Goal: Communication & Community: Answer question/provide support

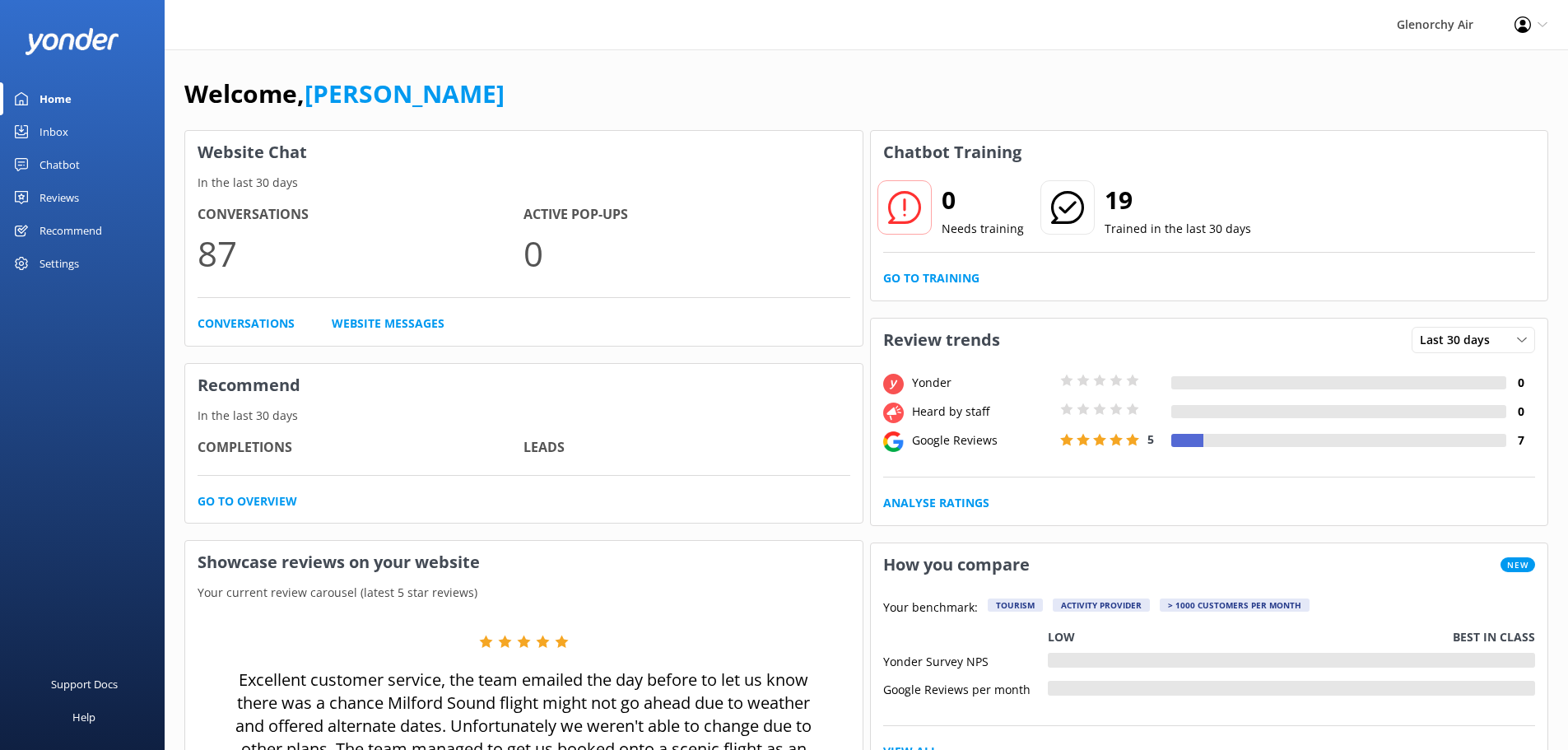
click at [45, 124] on div "Inbox" at bounding box center [53, 131] width 29 height 33
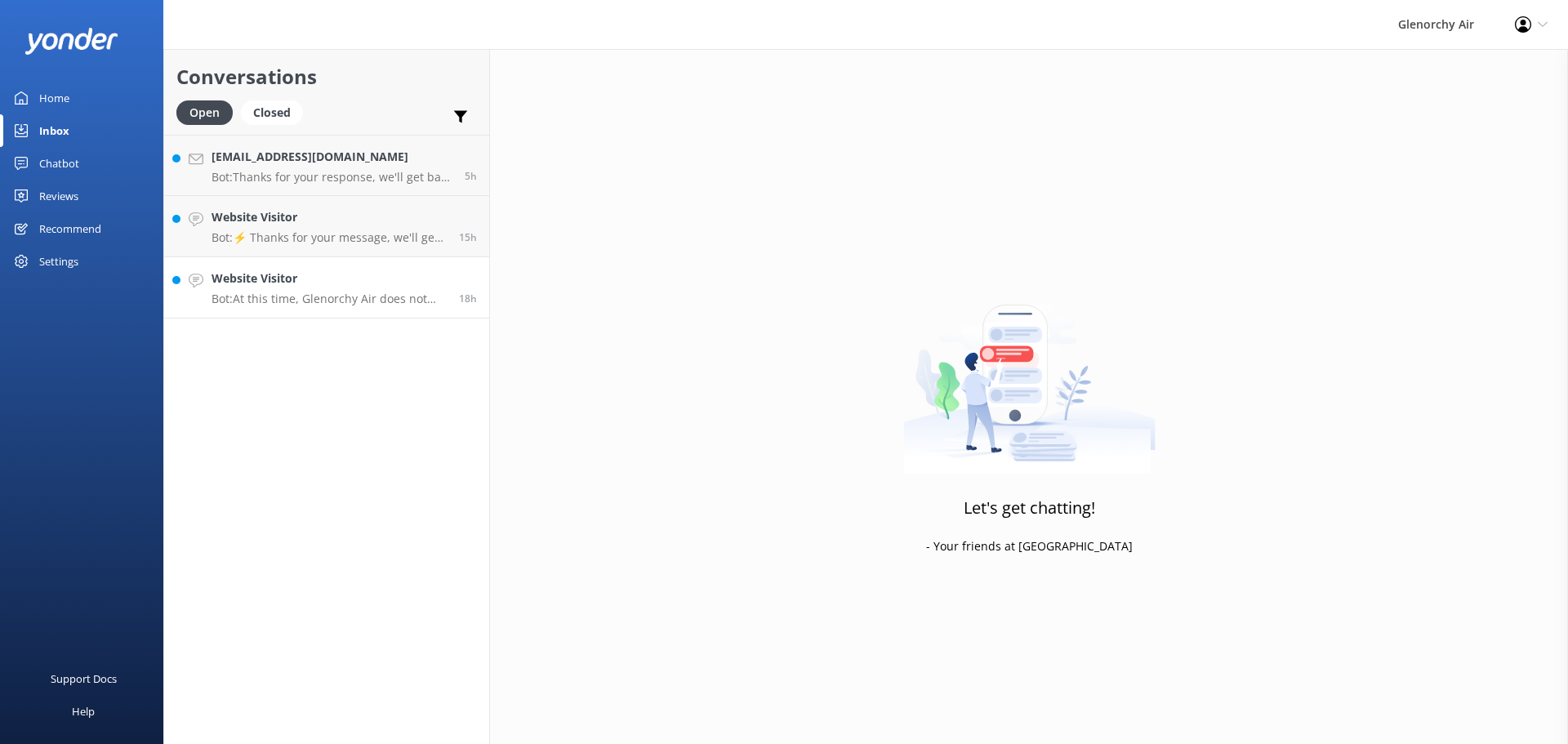
click at [354, 296] on p "Bot: At this time, Glenorchy Air does not offer one-way flights to [PERSON_NAME…" at bounding box center [329, 299] width 235 height 15
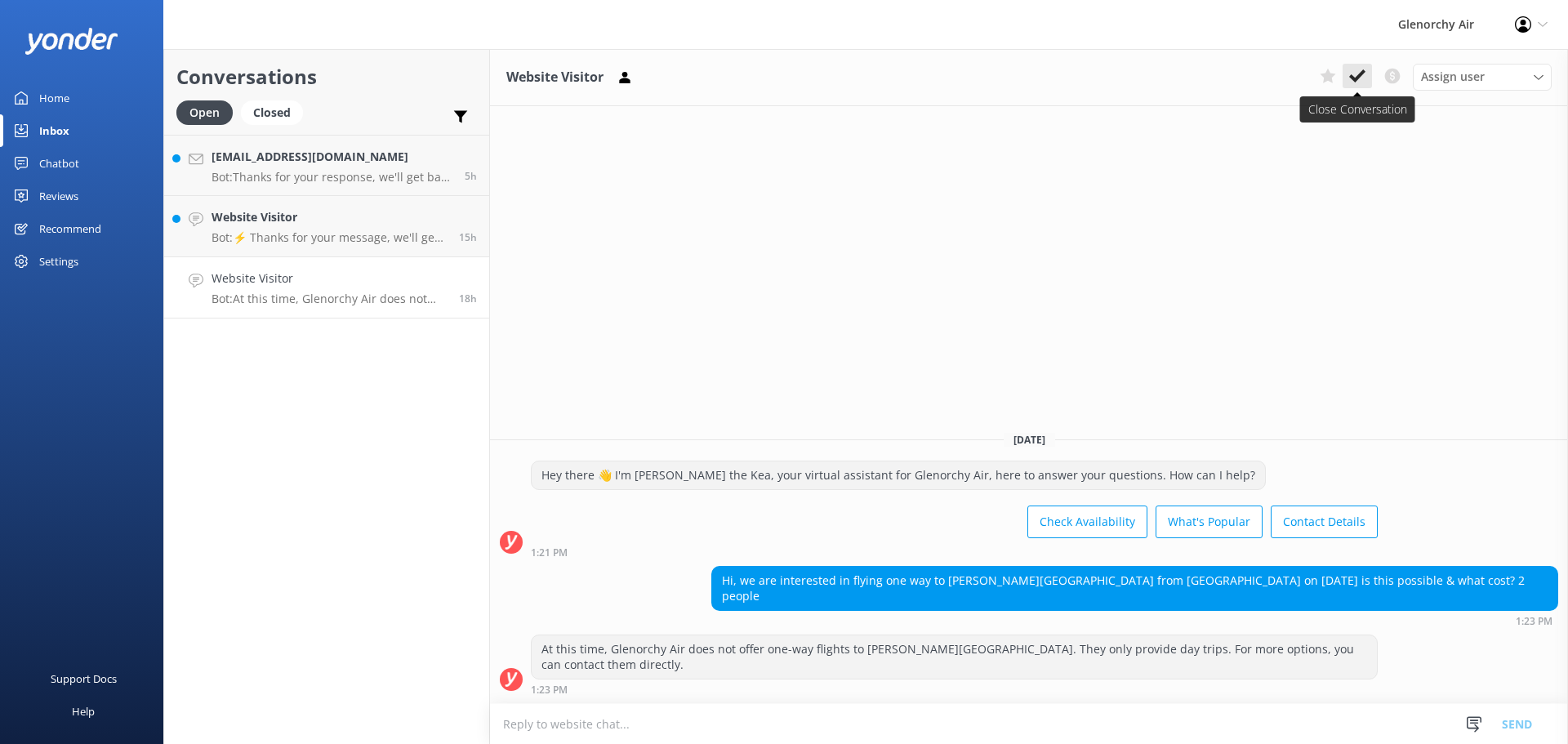
click at [1365, 71] on icon at bounding box center [1358, 76] width 16 height 16
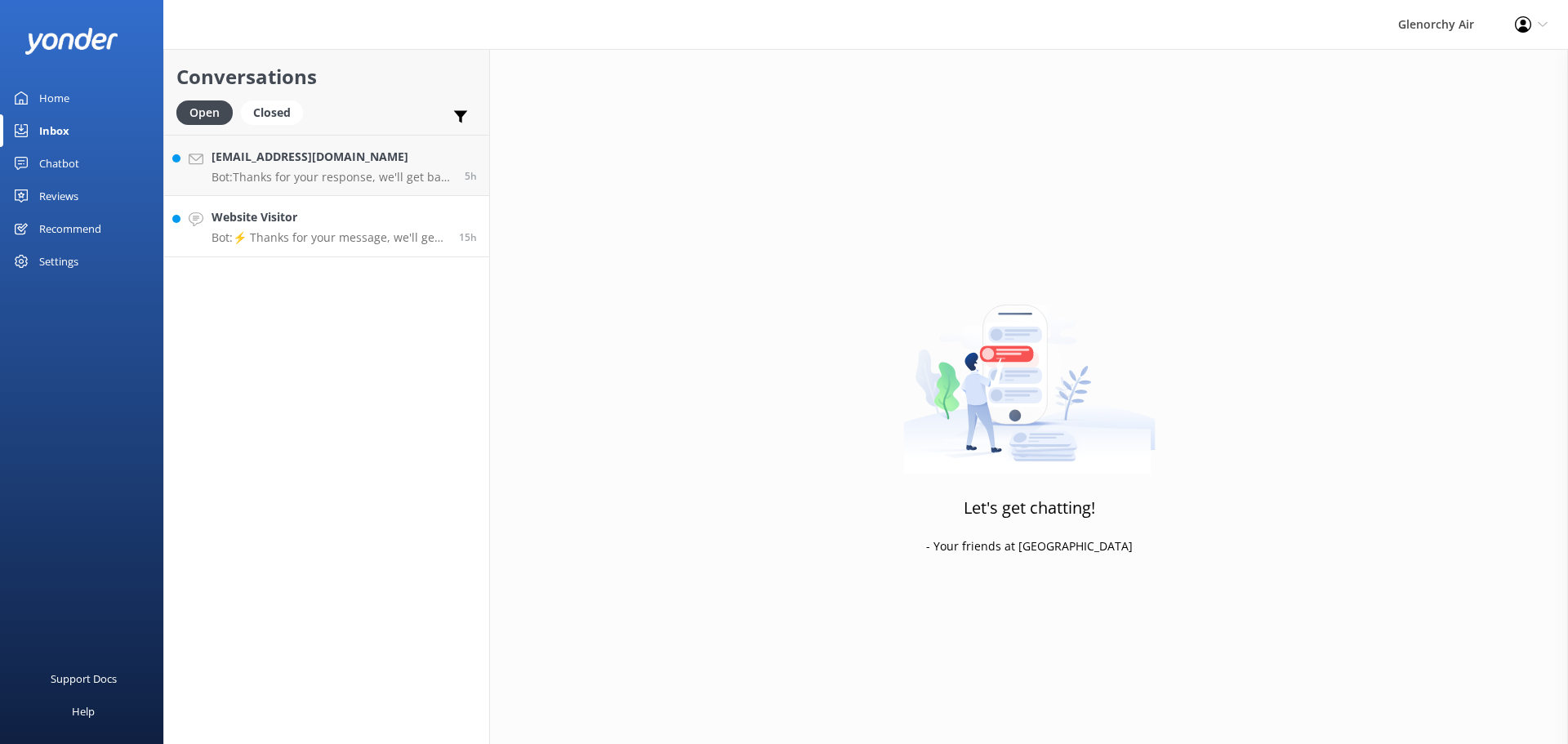
click at [324, 248] on link "Website Visitor Bot: ⚡ Thanks for your message, we'll get back to you as soon a…" at bounding box center [327, 226] width 325 height 61
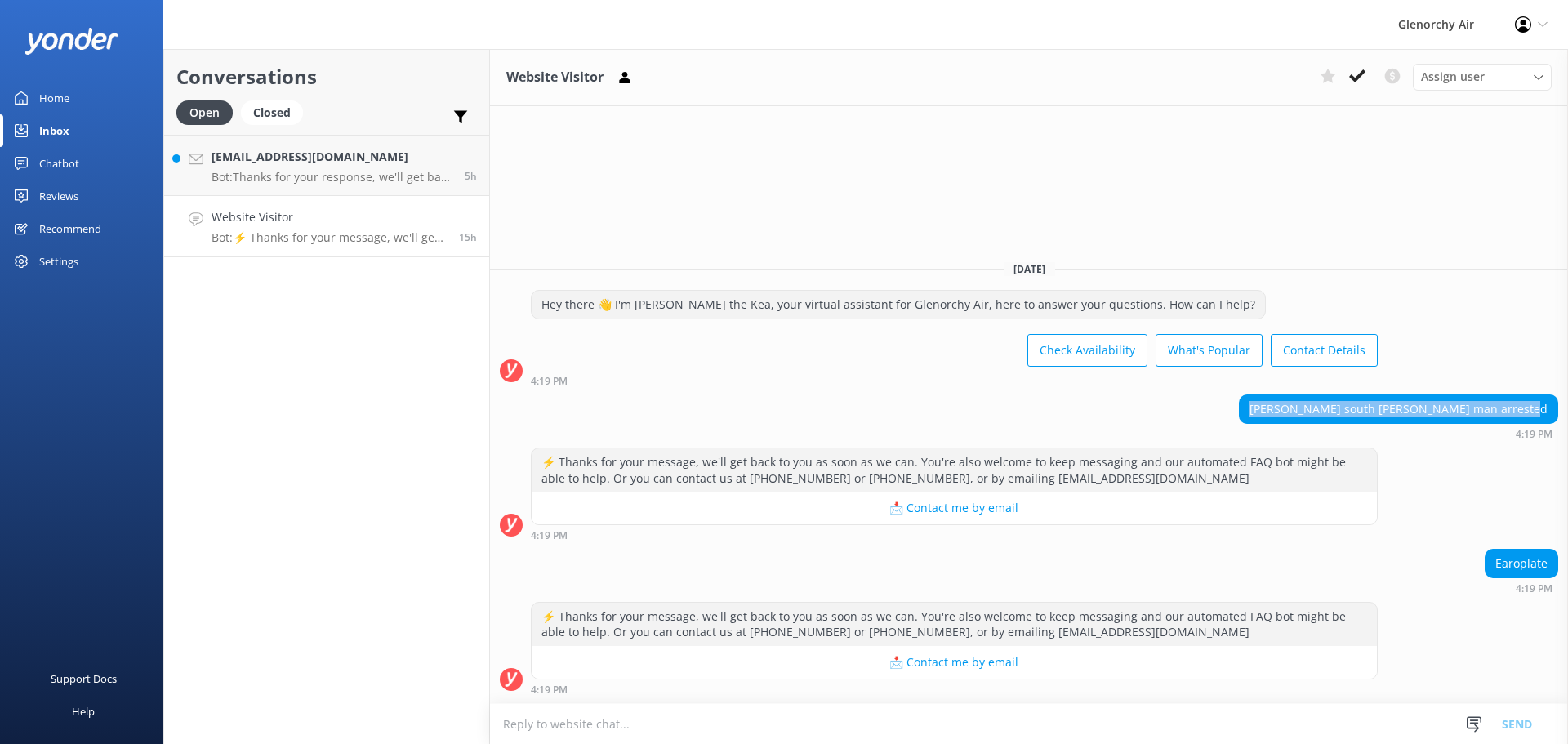
drag, startPoint x: 1549, startPoint y: 413, endPoint x: 1290, endPoint y: 407, distance: 259.1
click at [1290, 407] on div "[PERSON_NAME] south [PERSON_NAME] man arrested" at bounding box center [1398, 408] width 317 height 27
copy div "[PERSON_NAME] south [PERSON_NAME] man arrested"
click at [1336, 211] on div "Website Visitor Assign user [PERSON_NAME] [PERSON_NAME] [PERSON_NAME] Customer …" at bounding box center [1029, 396] width 1078 height 695
click at [1358, 72] on icon at bounding box center [1358, 76] width 16 height 16
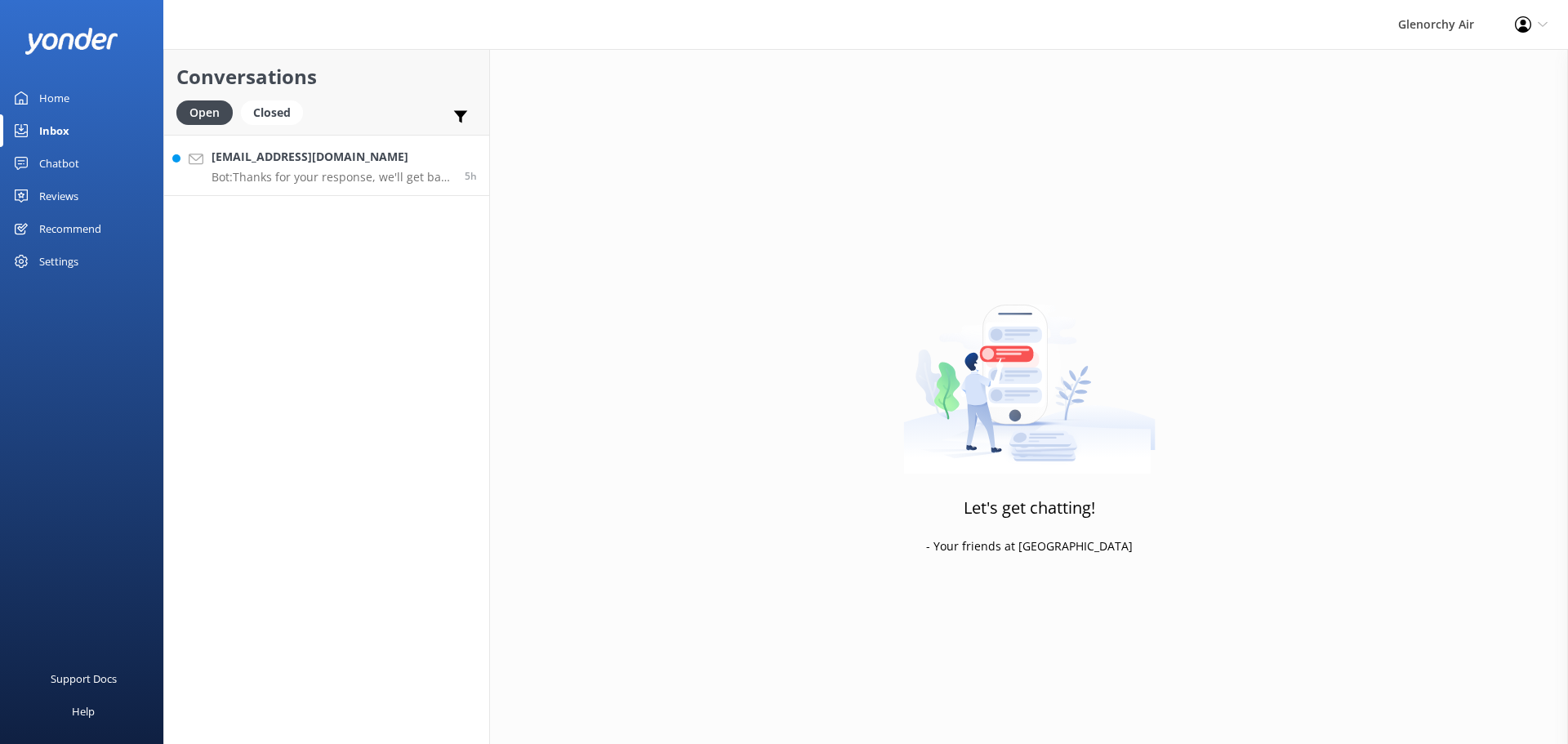
click at [292, 172] on p "Bot: Thanks for your response, we'll get back to you as soon as we can during o…" at bounding box center [331, 177] width 241 height 15
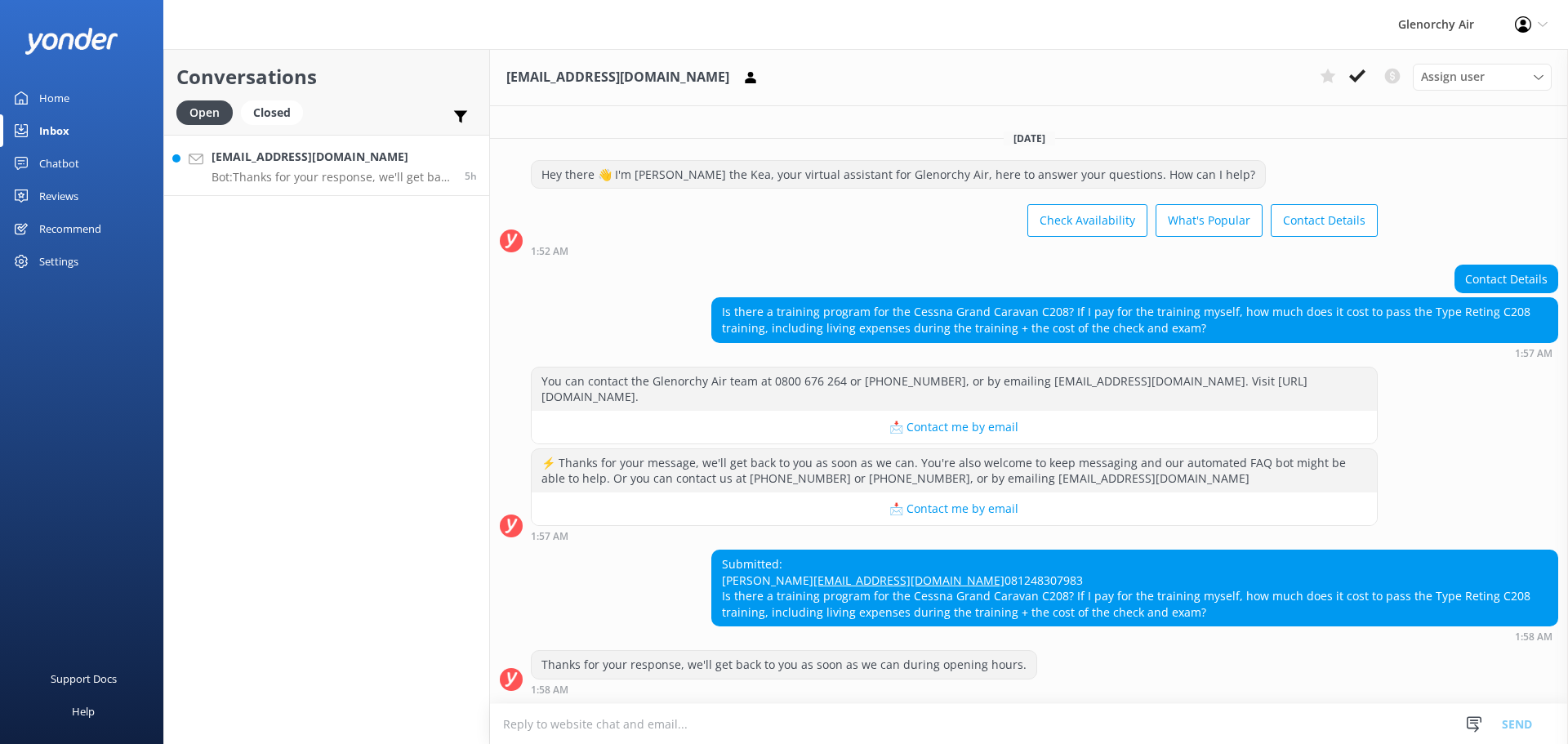
scroll to position [21, 0]
click at [1359, 70] on icon at bounding box center [1358, 76] width 16 height 16
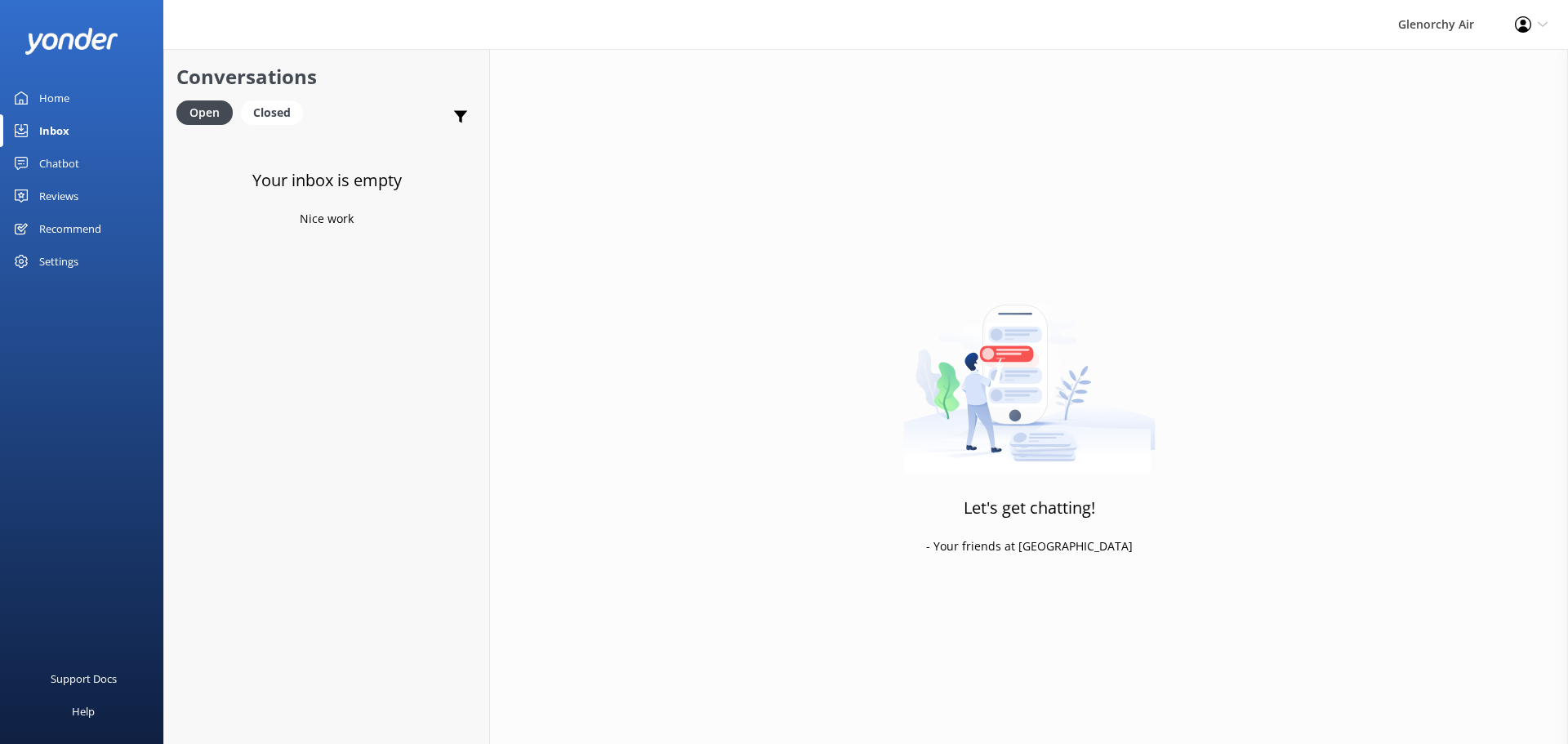
click at [55, 90] on div "Home" at bounding box center [54, 97] width 30 height 33
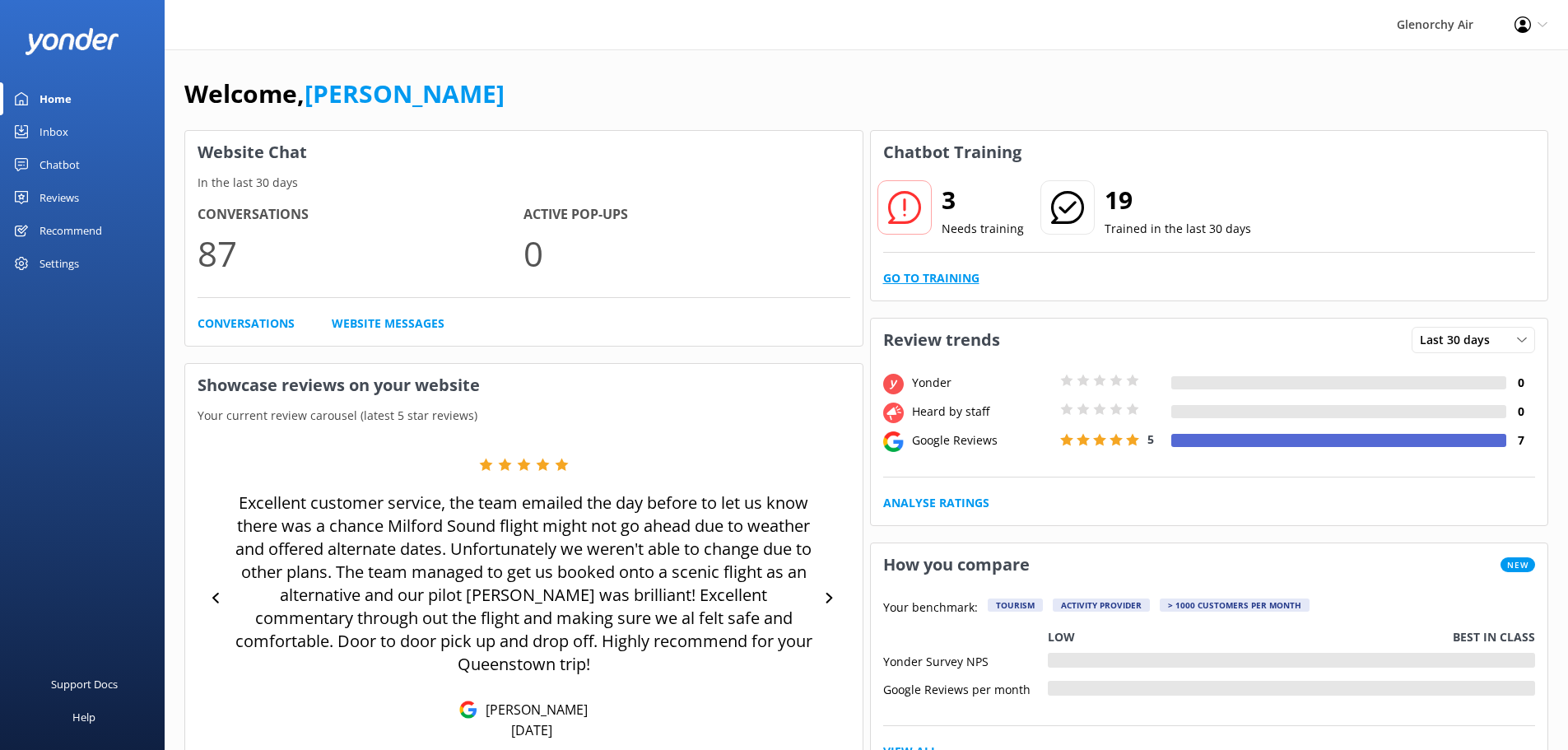
click at [960, 281] on link "Go to Training" at bounding box center [932, 278] width 96 height 18
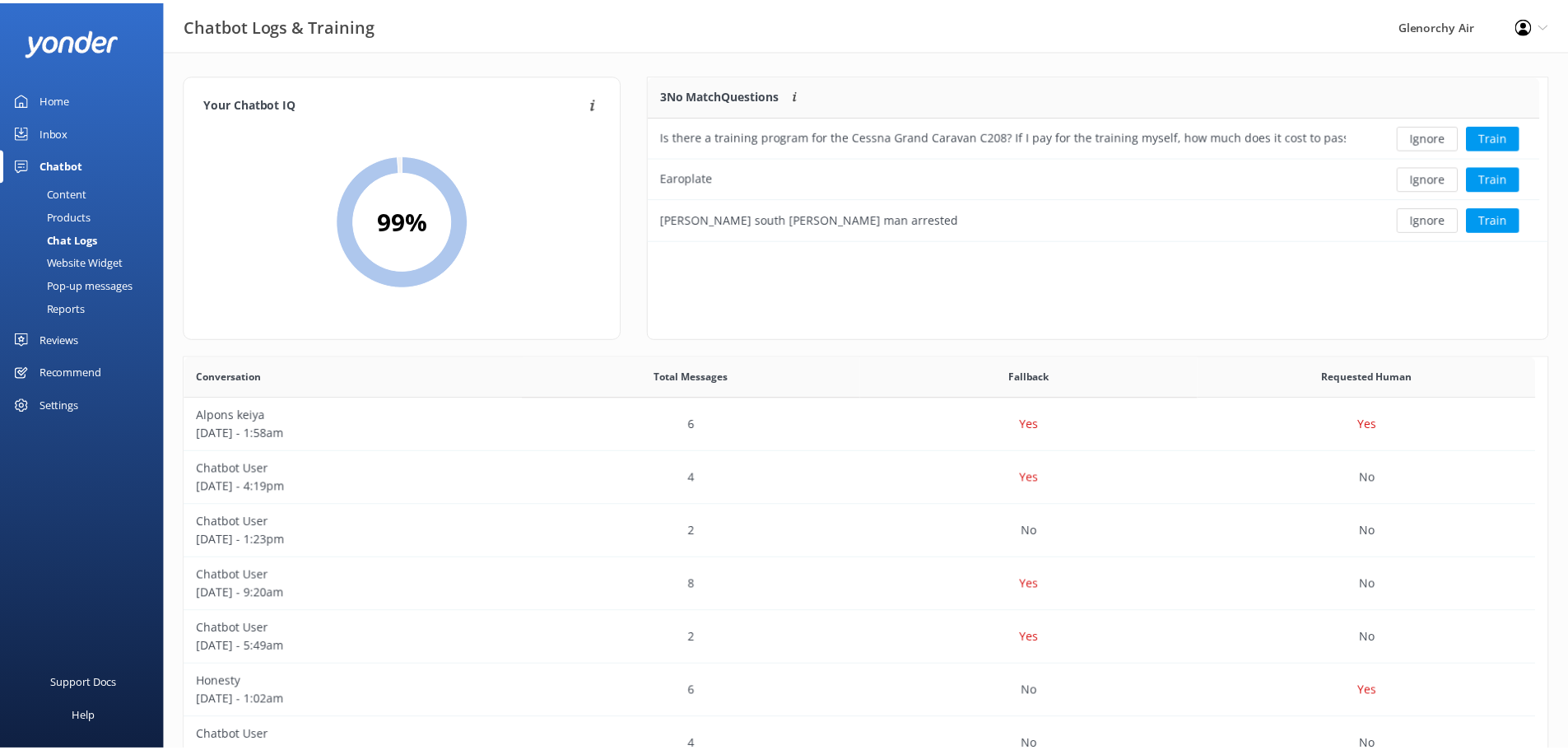
scroll to position [153, 886]
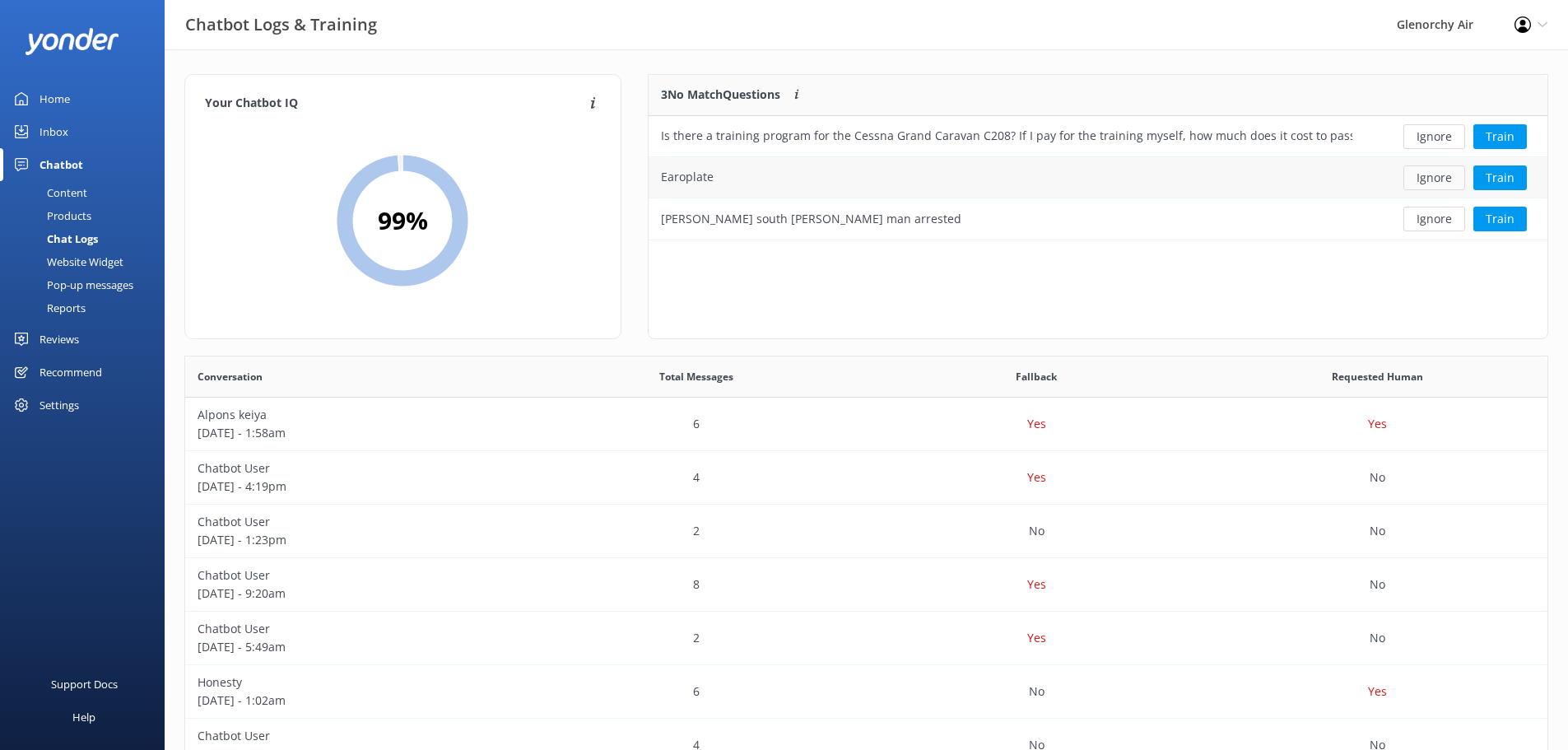
click at [1424, 178] on button "Ignore" at bounding box center [1434, 178] width 61 height 25
click at [1426, 178] on button "Ignore" at bounding box center [1434, 178] width 61 height 25
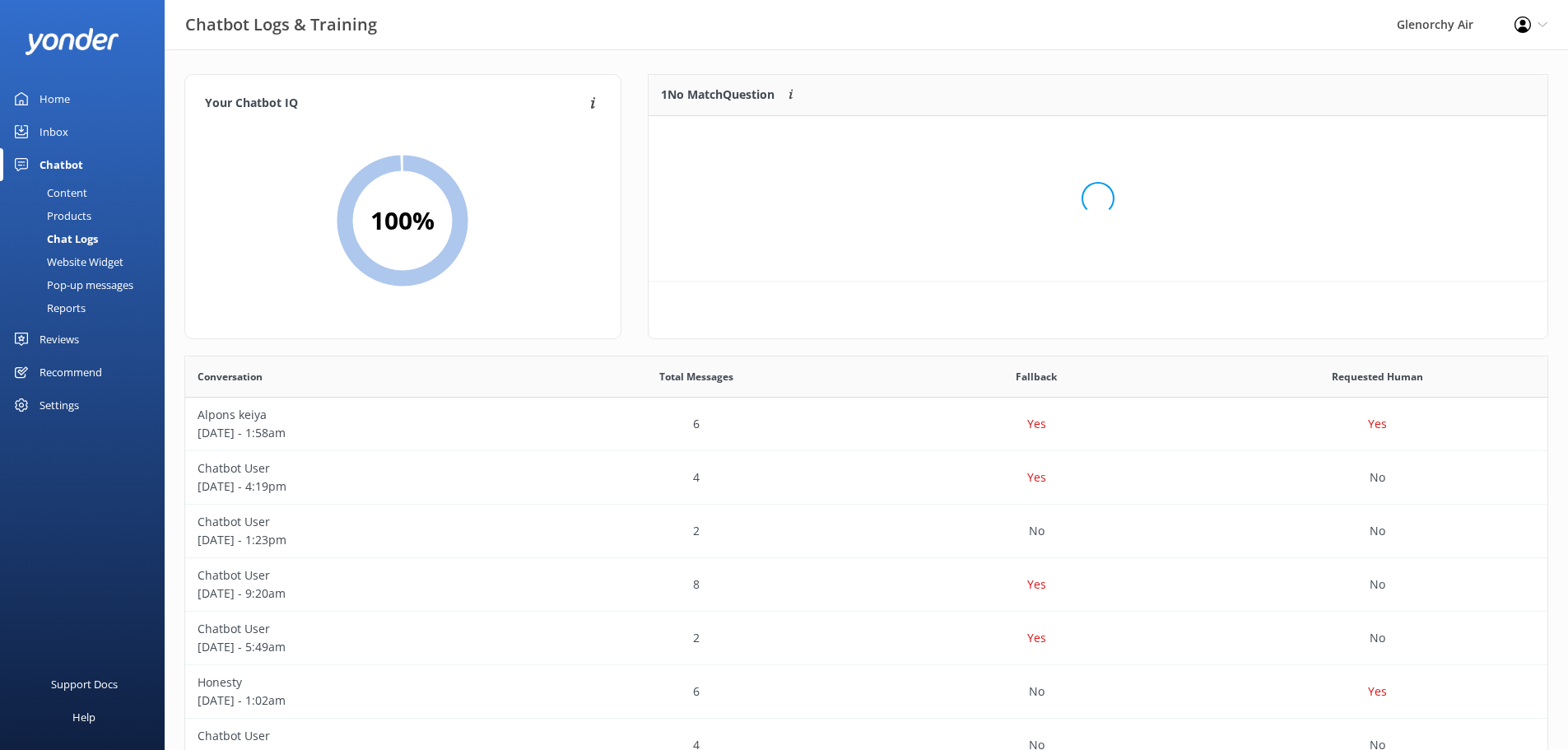
scroll to position [70, 886]
click at [1450, 139] on button "Ignore" at bounding box center [1434, 137] width 61 height 25
